Goal: Task Accomplishment & Management: Manage account settings

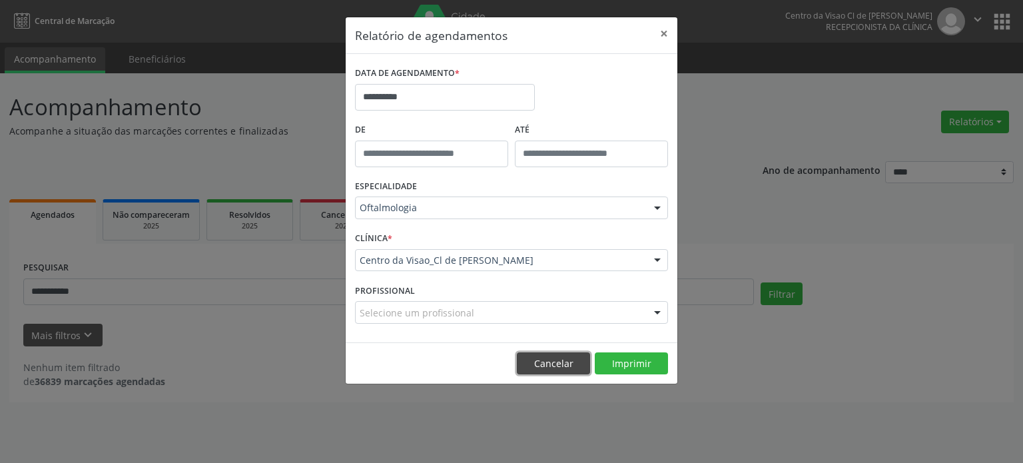
click at [556, 365] on button "Cancelar" at bounding box center [553, 363] width 73 height 23
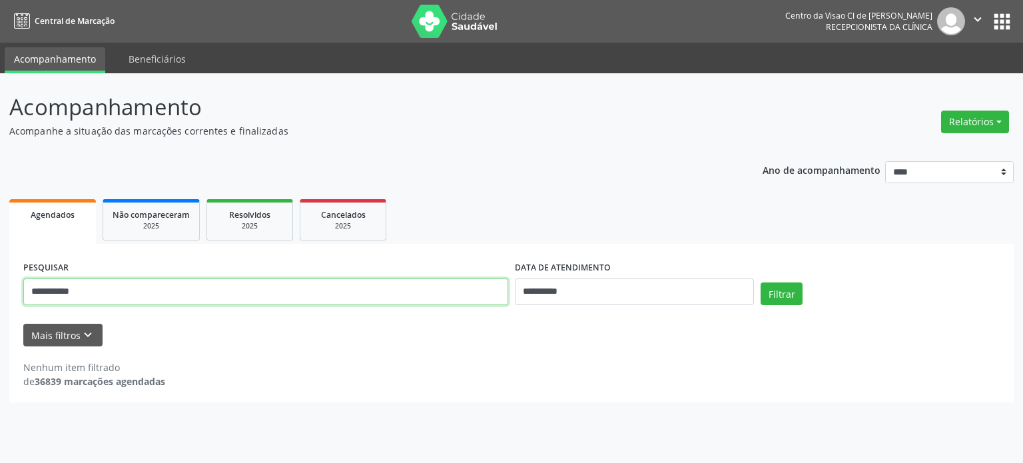
drag, startPoint x: 131, startPoint y: 290, endPoint x: 0, endPoint y: 302, distance: 131.1
click at [0, 302] on div "**********" at bounding box center [511, 268] width 1023 height 390
type input "****"
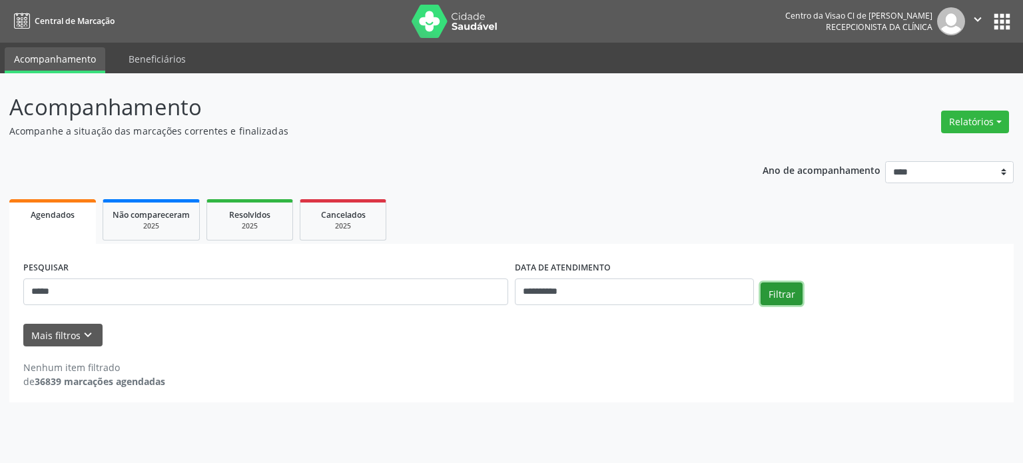
click at [780, 296] on button "Filtrar" at bounding box center [782, 294] width 42 height 23
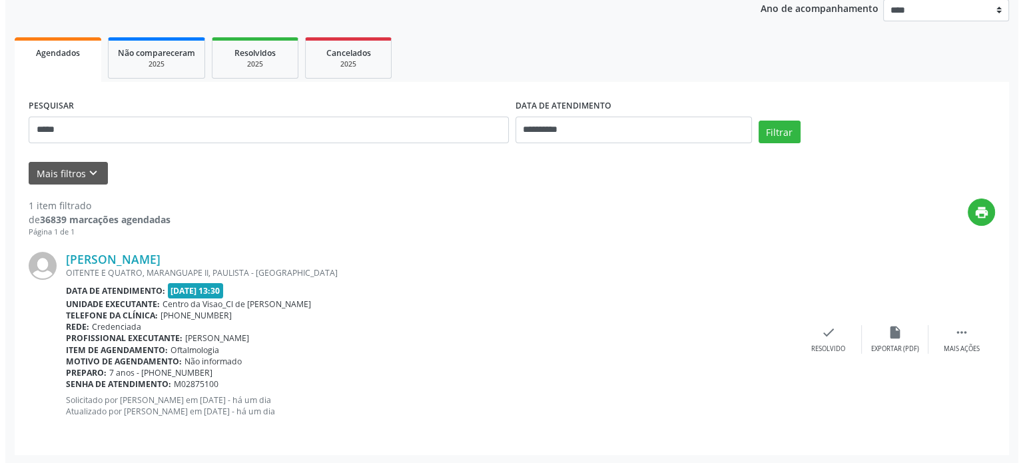
scroll to position [163, 0]
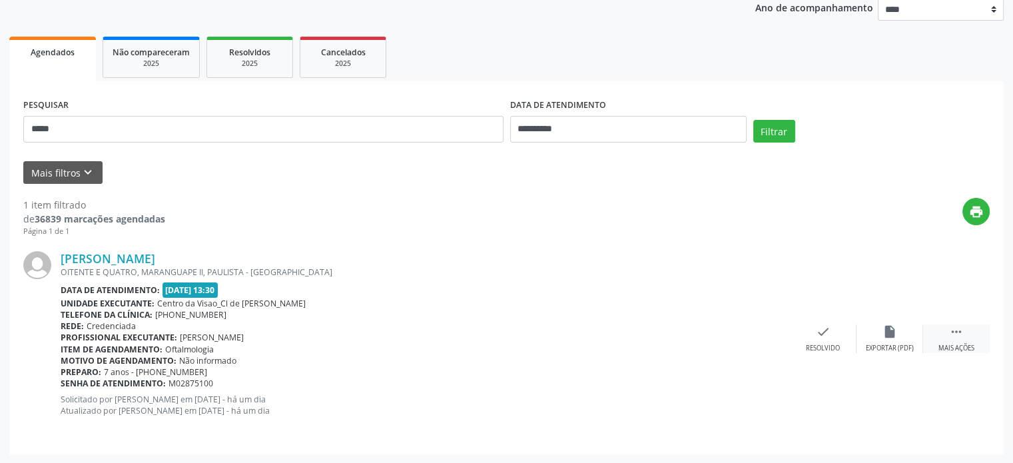
click at [957, 324] on icon "" at bounding box center [956, 331] width 15 height 15
click at [830, 330] on icon "cancel" at bounding box center [823, 331] width 15 height 15
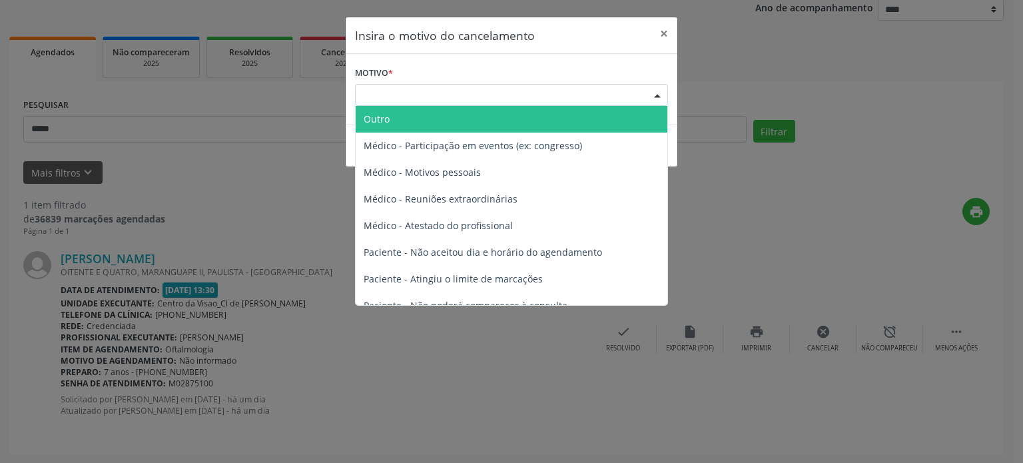
click at [492, 93] on div "Escolha o motivo" at bounding box center [511, 95] width 313 height 23
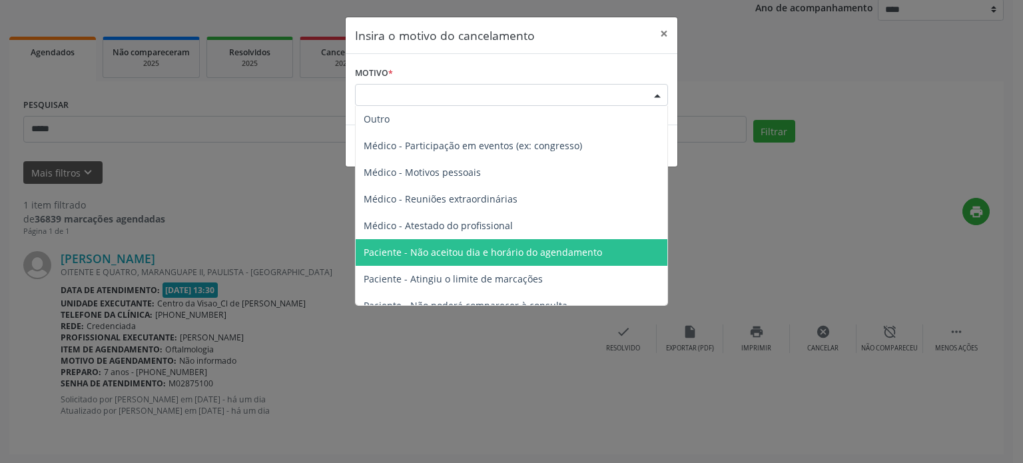
scroll to position [67, 0]
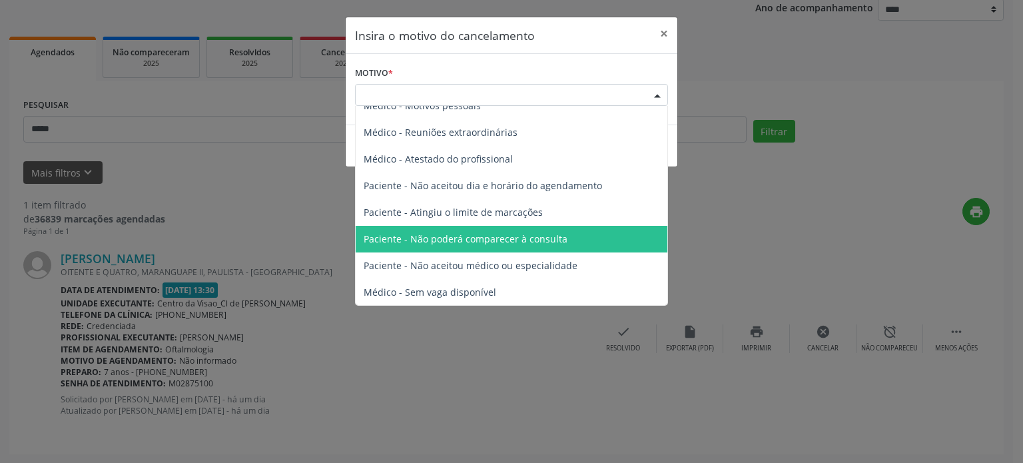
click at [445, 242] on span "Paciente - Não poderá comparecer à consulta" at bounding box center [466, 239] width 204 height 13
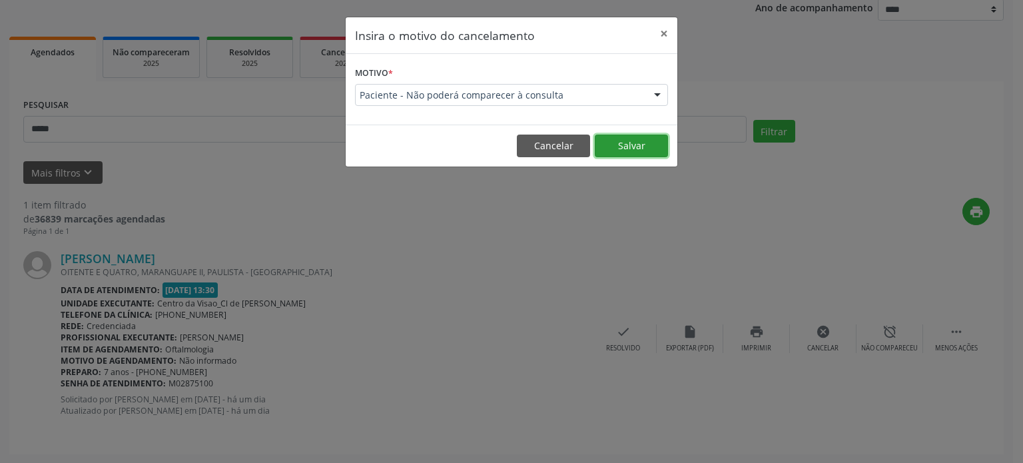
click at [631, 143] on button "Salvar" at bounding box center [631, 146] width 73 height 23
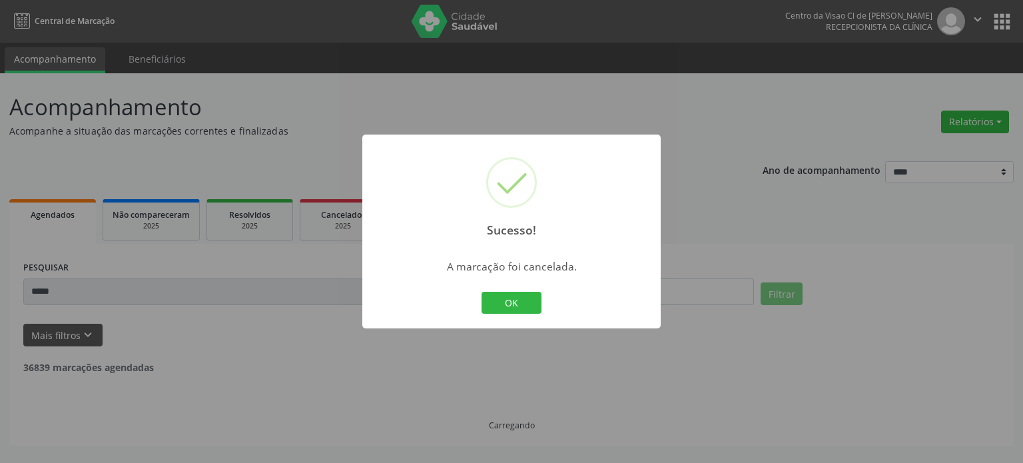
scroll to position [0, 0]
click at [532, 295] on button "OK" at bounding box center [512, 303] width 60 height 23
